Goal: Task Accomplishment & Management: Manage account settings

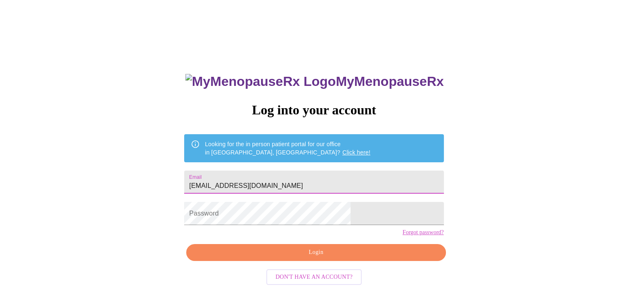
type input "[EMAIL_ADDRESS][DOMAIN_NAME]"
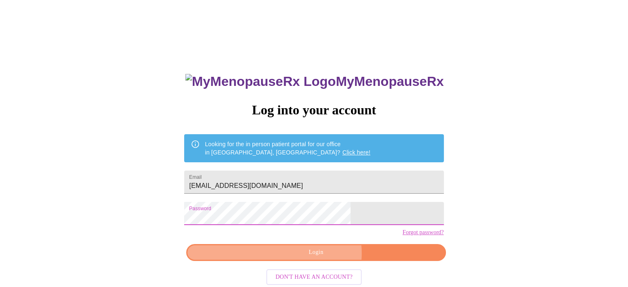
click at [320, 258] on span "Login" at bounding box center [316, 252] width 240 height 10
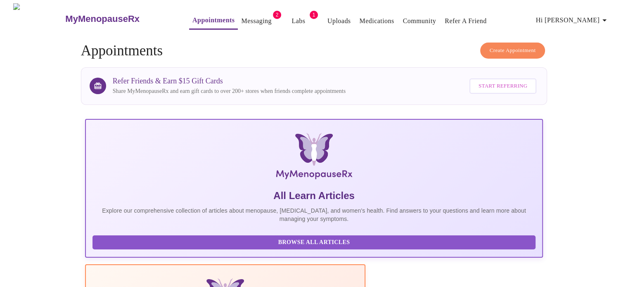
click at [242, 15] on link "Messaging" at bounding box center [256, 21] width 30 height 12
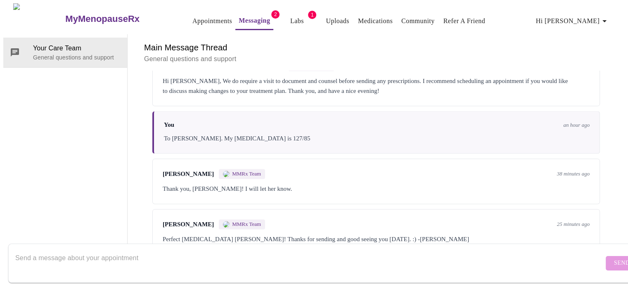
click at [609, 17] on icon "button" at bounding box center [604, 21] width 10 height 10
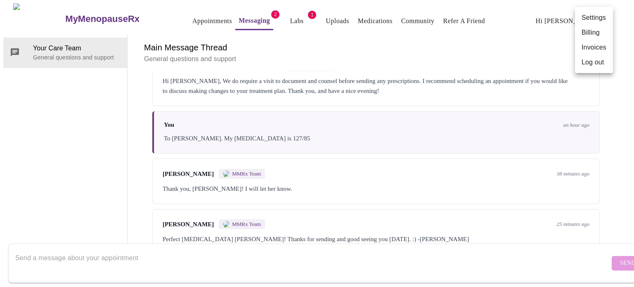
click at [593, 70] on ul "Settings Billing Invoices Log out" at bounding box center [594, 40] width 38 height 66
click at [591, 65] on li "Log out" at bounding box center [594, 62] width 38 height 15
